Goal: Task Accomplishment & Management: Manage account settings

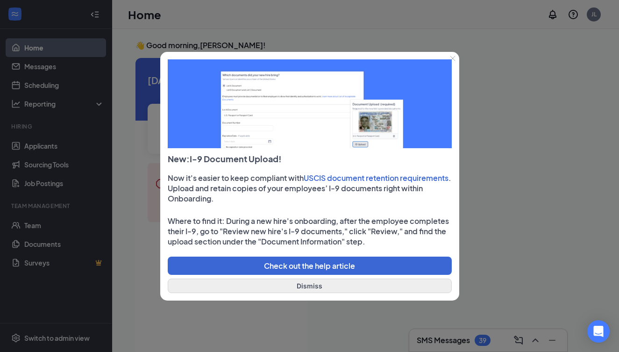
click at [320, 286] on button "Dismiss" at bounding box center [310, 286] width 284 height 14
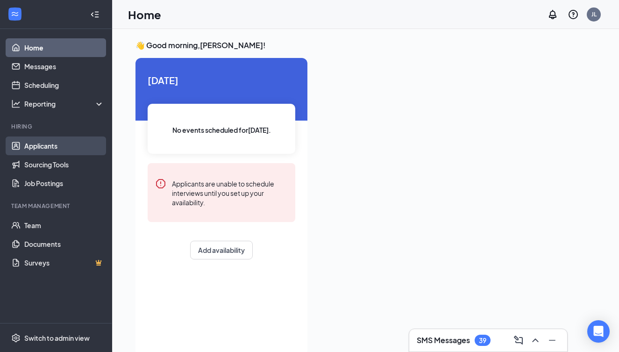
click at [57, 146] on link "Applicants" at bounding box center [64, 145] width 80 height 19
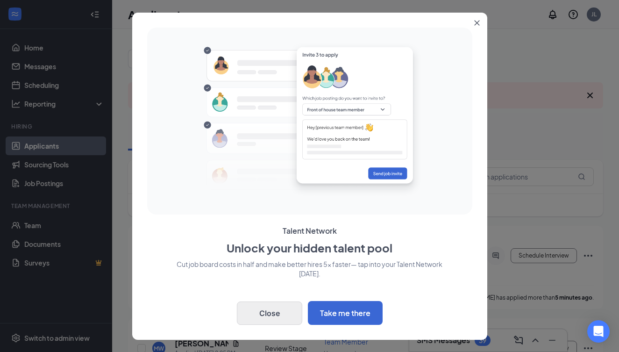
click at [284, 316] on button "Close" at bounding box center [269, 312] width 65 height 23
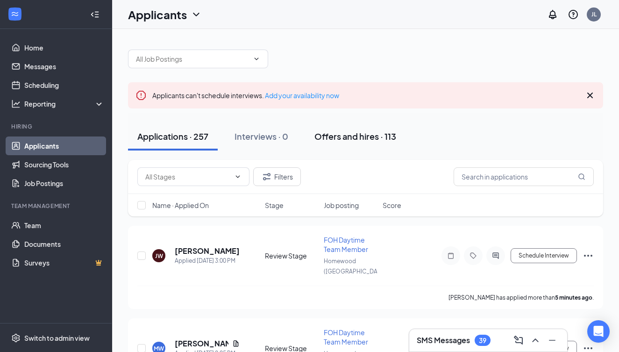
click at [335, 138] on div "Offers and hires · 113" at bounding box center [356, 136] width 82 height 12
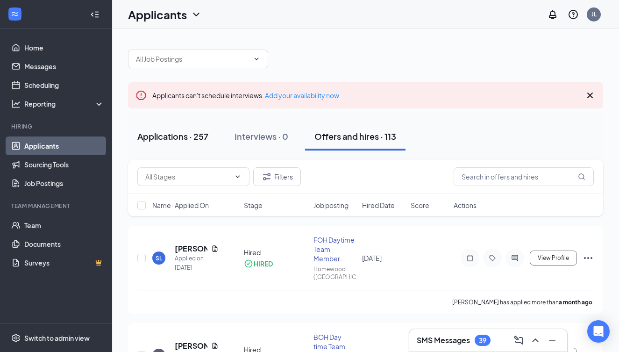
click at [183, 137] on div "Applications · 257" at bounding box center [172, 136] width 71 height 12
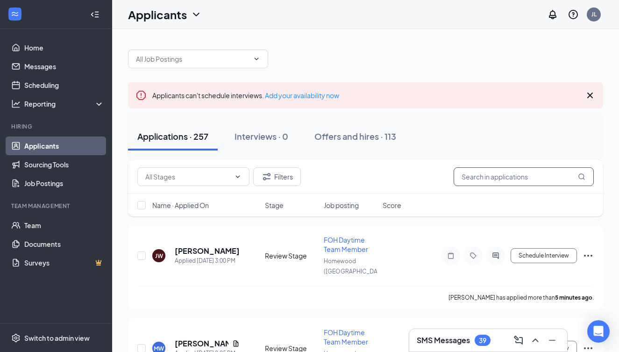
click at [485, 175] on input "text" at bounding box center [524, 176] width 140 height 19
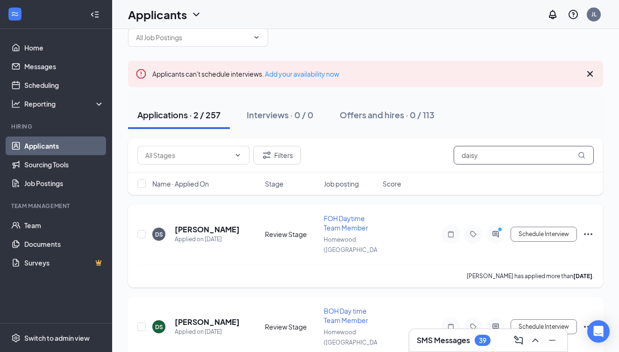
scroll to position [23, 0]
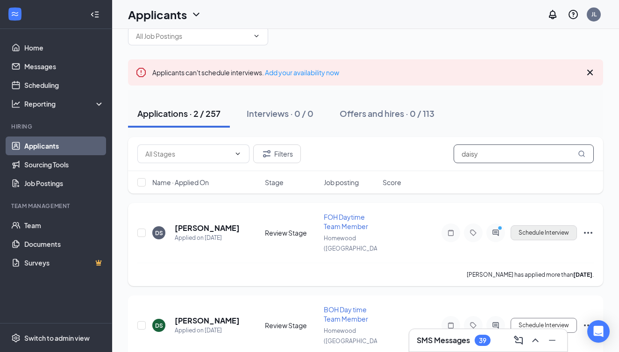
type input "daisy"
click at [562, 229] on button "Schedule Interview" at bounding box center [544, 232] width 66 height 15
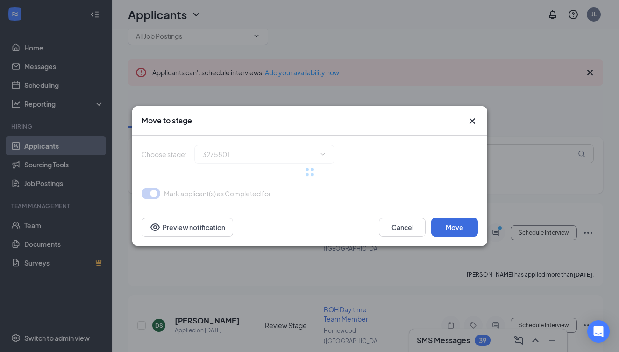
type input "Interview (next stage)"
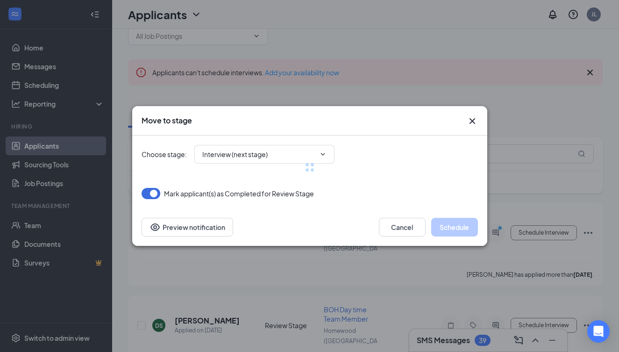
click at [257, 155] on div at bounding box center [310, 168] width 337 height 64
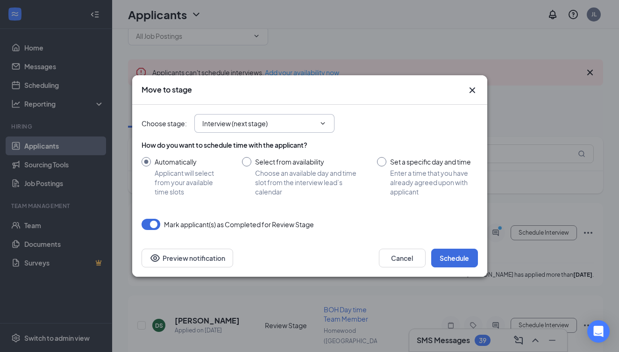
click at [300, 131] on span "Interview (next stage)" at bounding box center [264, 123] width 140 height 19
click at [300, 129] on span "Interview (next stage)" at bounding box center [264, 123] width 140 height 19
click at [318, 125] on span at bounding box center [321, 123] width 9 height 7
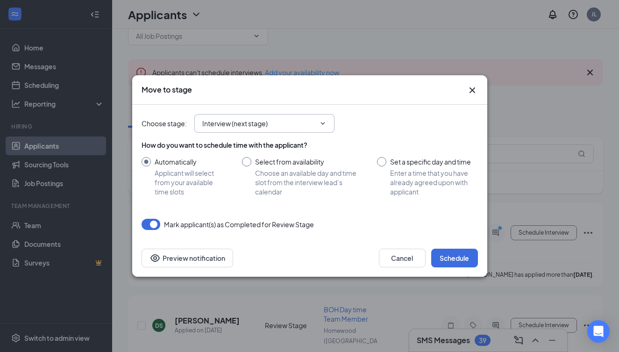
click at [324, 122] on icon "ChevronDown" at bounding box center [322, 123] width 7 height 7
click at [472, 89] on icon "Cross" at bounding box center [472, 90] width 11 height 11
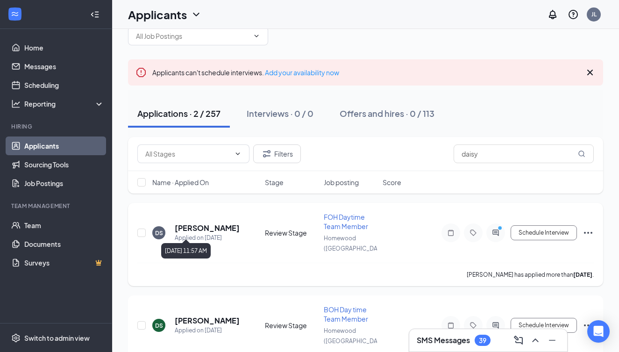
click at [192, 233] on div "Applied on [DATE]" at bounding box center [207, 237] width 65 height 9
click at [187, 223] on h5 "[PERSON_NAME]" at bounding box center [207, 228] width 65 height 10
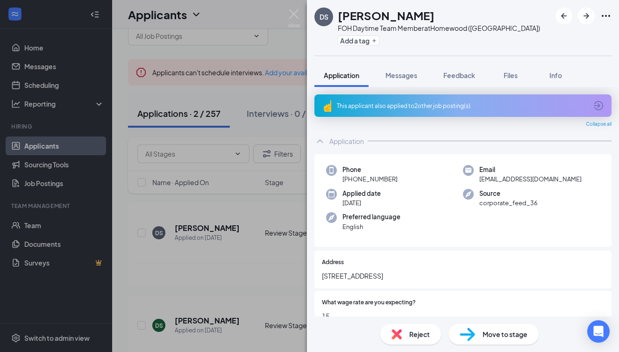
click at [481, 333] on div "Move to stage" at bounding box center [494, 334] width 90 height 21
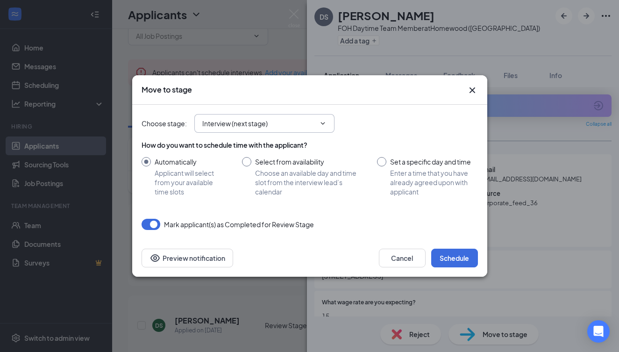
click at [277, 125] on input "Interview (next stage)" at bounding box center [258, 123] width 113 height 10
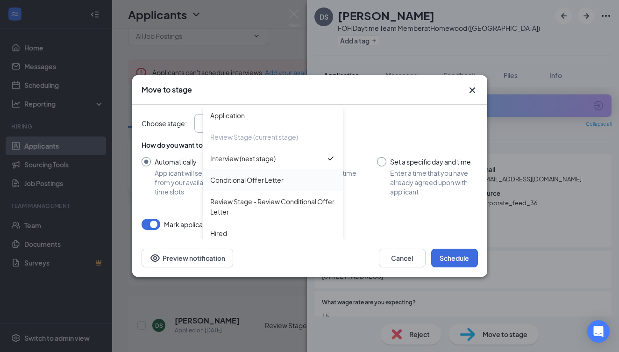
click at [265, 183] on div "Conditional Offer Letter" at bounding box center [246, 180] width 73 height 10
type input "Conditional Offer Letter"
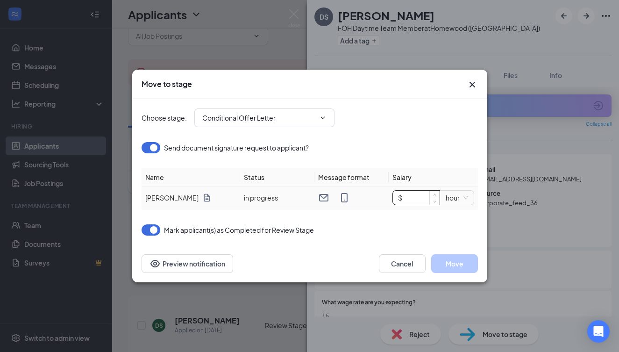
click at [411, 200] on input "$" at bounding box center [416, 198] width 47 height 14
type input "$ 15"
click at [452, 232] on div "Mark applicant(s) as Completed for Review Stage" at bounding box center [310, 229] width 337 height 11
click at [454, 264] on button "Move" at bounding box center [454, 263] width 47 height 19
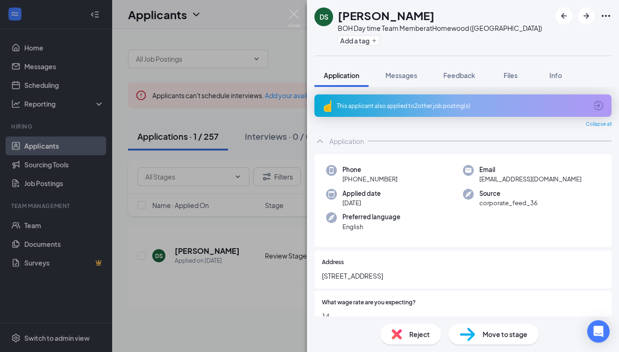
click at [242, 295] on div "DS [PERSON_NAME] BOH Day time Team Member at [GEOGRAPHIC_DATA] ([GEOGRAPHIC_DAT…" at bounding box center [309, 176] width 619 height 352
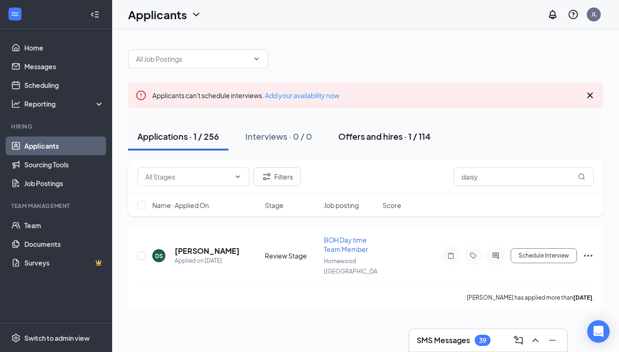
click at [361, 142] on button "Offers and hires · 1 / 114" at bounding box center [384, 136] width 111 height 28
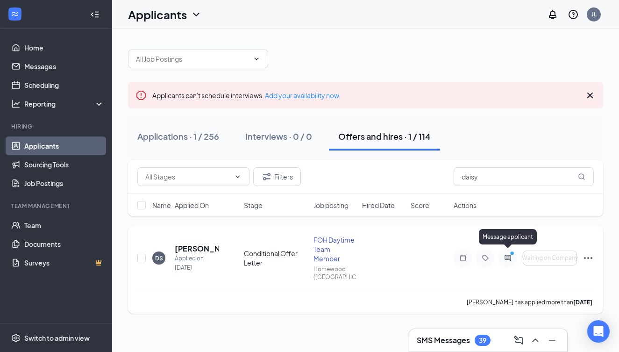
click at [505, 254] on icon "ActiveChat" at bounding box center [507, 257] width 11 height 7
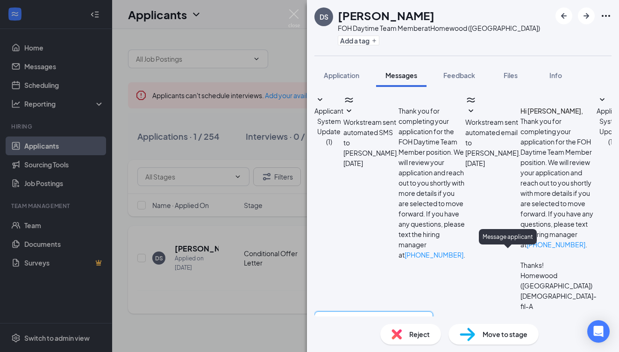
click at [403, 311] on textarea at bounding box center [374, 339] width 119 height 56
click at [295, 15] on img at bounding box center [294, 18] width 12 height 18
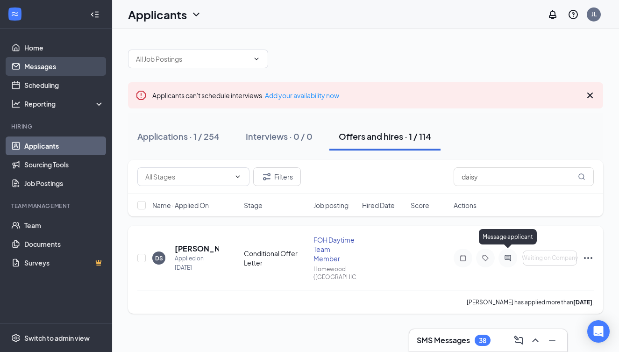
click at [66, 72] on link "Messages" at bounding box center [64, 66] width 80 height 19
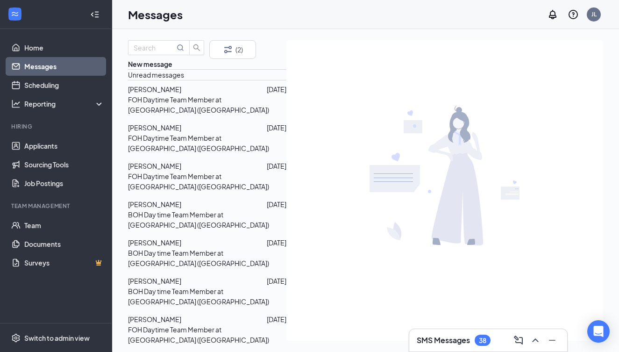
click at [196, 115] on p "FOH Daytime Team Member at [GEOGRAPHIC_DATA] ([GEOGRAPHIC_DATA])" at bounding box center [207, 104] width 158 height 21
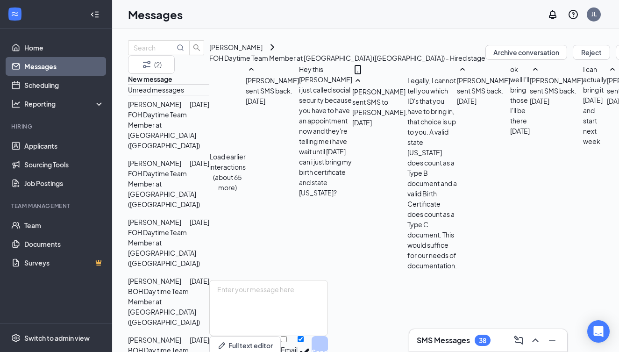
scroll to position [580, 0]
click at [181, 158] on div "[PERSON_NAME]" at bounding box center [154, 163] width 53 height 10
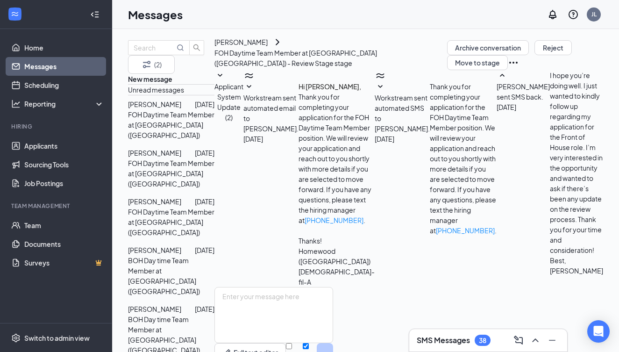
scroll to position [100, 0]
click at [214, 207] on p "FOH Daytime Team Member at [GEOGRAPHIC_DATA] ([GEOGRAPHIC_DATA])" at bounding box center [171, 222] width 86 height 31
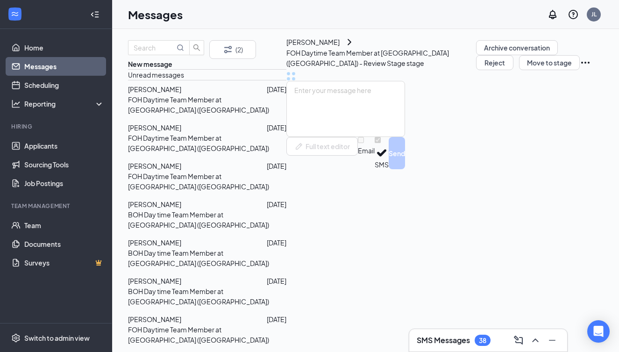
click at [211, 211] on p "BOH Day time Team Member at [GEOGRAPHIC_DATA] ([GEOGRAPHIC_DATA])" at bounding box center [207, 219] width 158 height 21
click at [209, 237] on div at bounding box center [224, 242] width 86 height 10
click at [207, 276] on div at bounding box center [224, 281] width 86 height 10
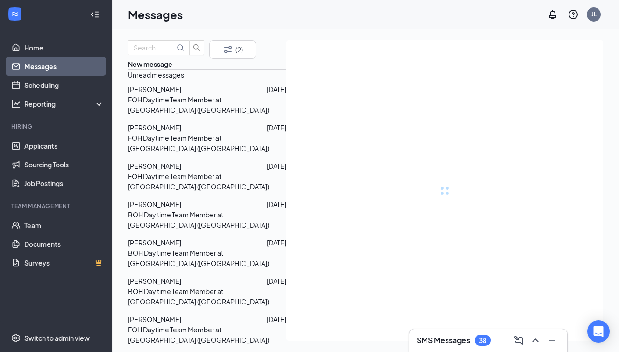
click at [207, 314] on div at bounding box center [224, 319] width 86 height 10
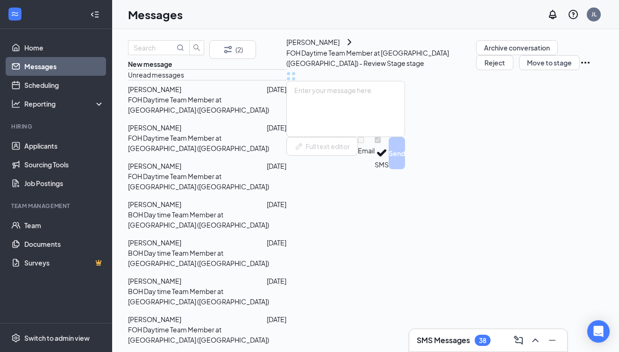
click at [181, 351] on span "[PERSON_NAME]" at bounding box center [154, 357] width 53 height 8
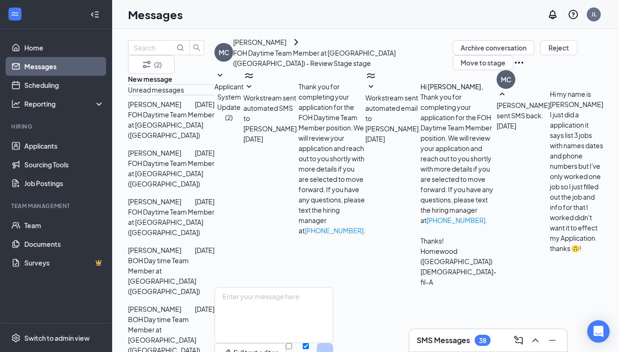
scroll to position [48, 0]
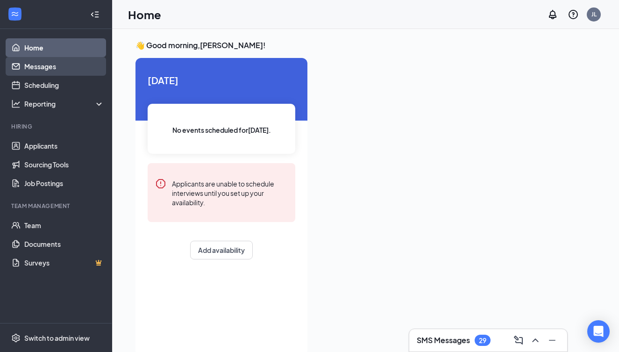
click at [39, 69] on link "Messages" at bounding box center [64, 66] width 80 height 19
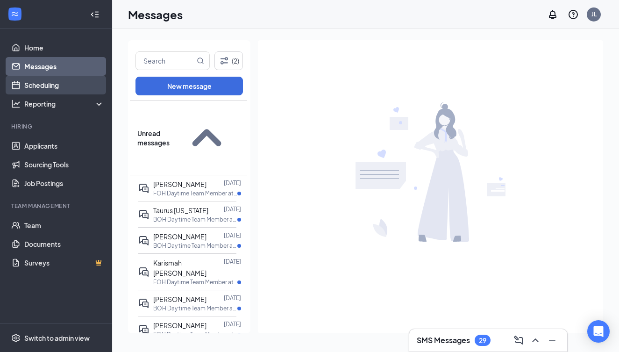
click at [68, 86] on link "Scheduling" at bounding box center [64, 85] width 80 height 19
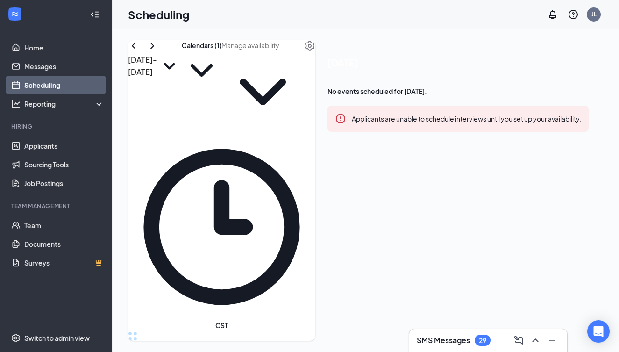
scroll to position [459, 0]
click at [76, 107] on div "Reporting" at bounding box center [64, 103] width 80 height 9
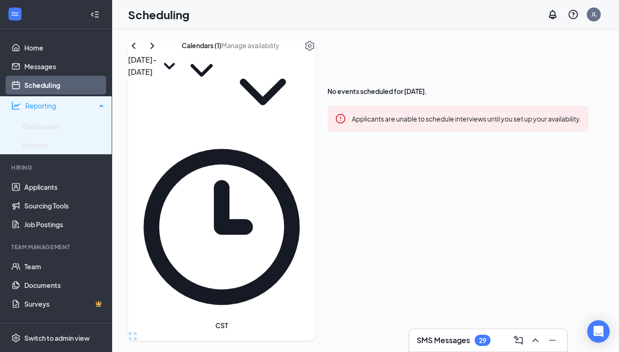
click at [76, 107] on div "Reporting" at bounding box center [60, 105] width 71 height 9
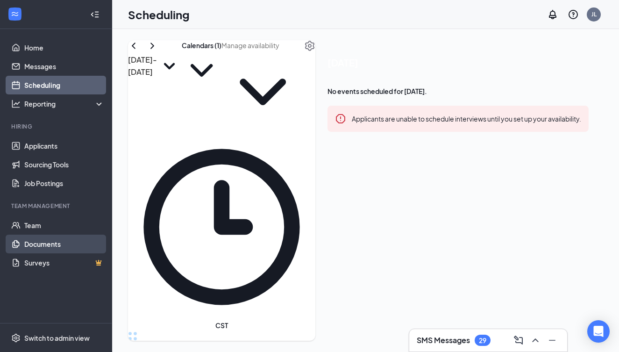
click at [72, 243] on link "Documents" at bounding box center [64, 244] width 80 height 19
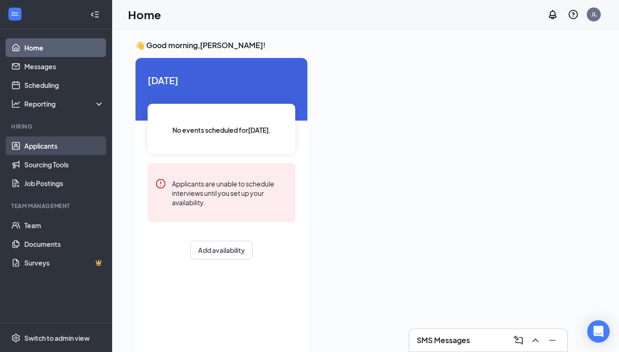
click at [65, 146] on link "Applicants" at bounding box center [64, 145] width 80 height 19
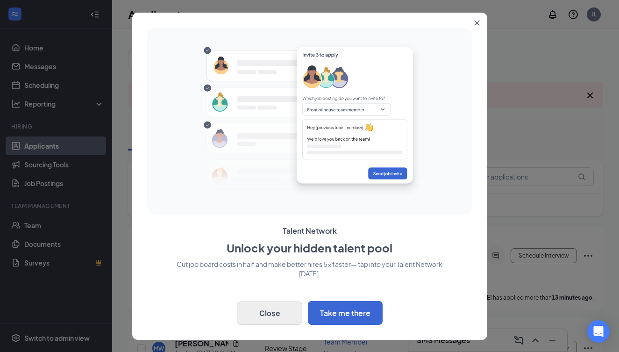
click at [279, 322] on button "Close" at bounding box center [269, 312] width 65 height 23
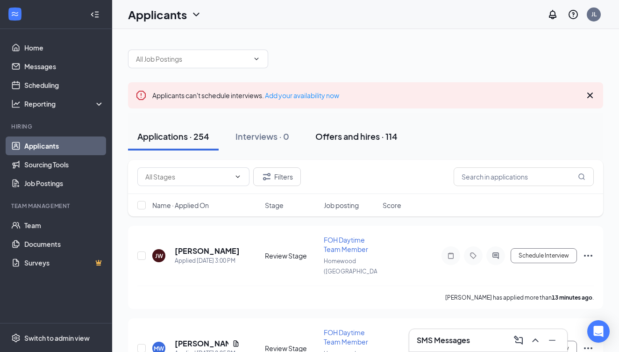
click at [359, 138] on div "Offers and hires · 114" at bounding box center [357, 136] width 82 height 12
